Goal: Transaction & Acquisition: Download file/media

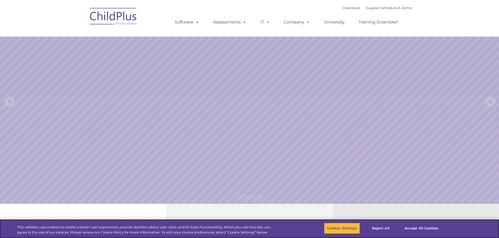
select select "MEDIUM"
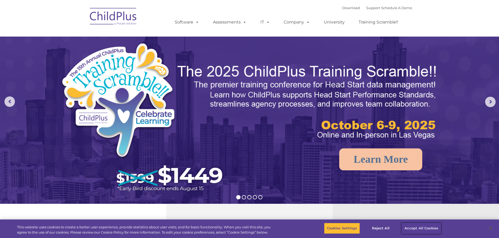
click at [429, 229] on button "Accept All Cookies" at bounding box center [421, 228] width 40 height 11
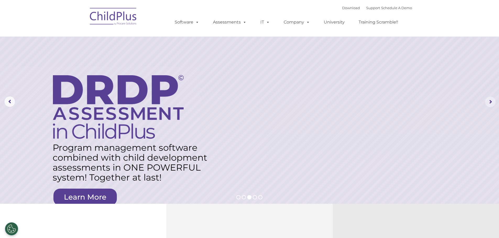
click at [491, 102] on rs-arrow at bounding box center [490, 102] width 10 height 10
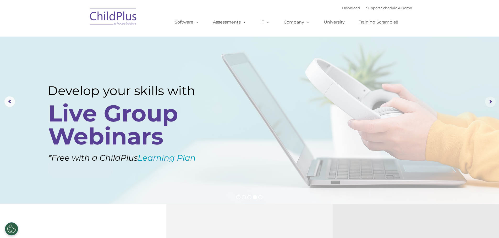
click at [491, 102] on rs-arrow at bounding box center [490, 102] width 10 height 10
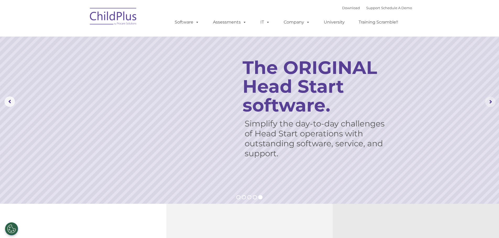
click at [491, 102] on rs-arrow at bounding box center [490, 102] width 10 height 10
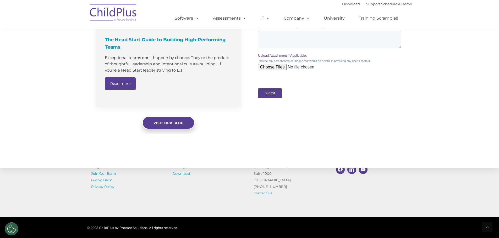
scroll to position [526, 0]
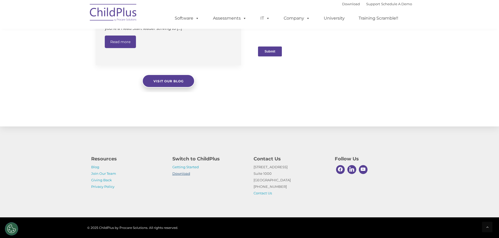
click at [186, 174] on link "Download" at bounding box center [181, 174] width 18 height 4
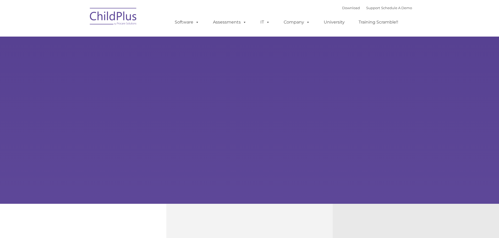
type input ""
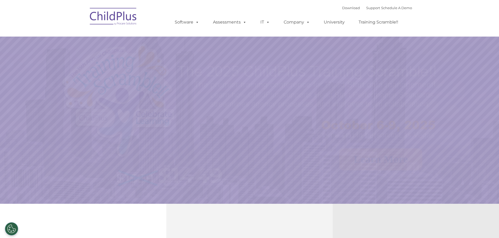
select select "MEDIUM"
